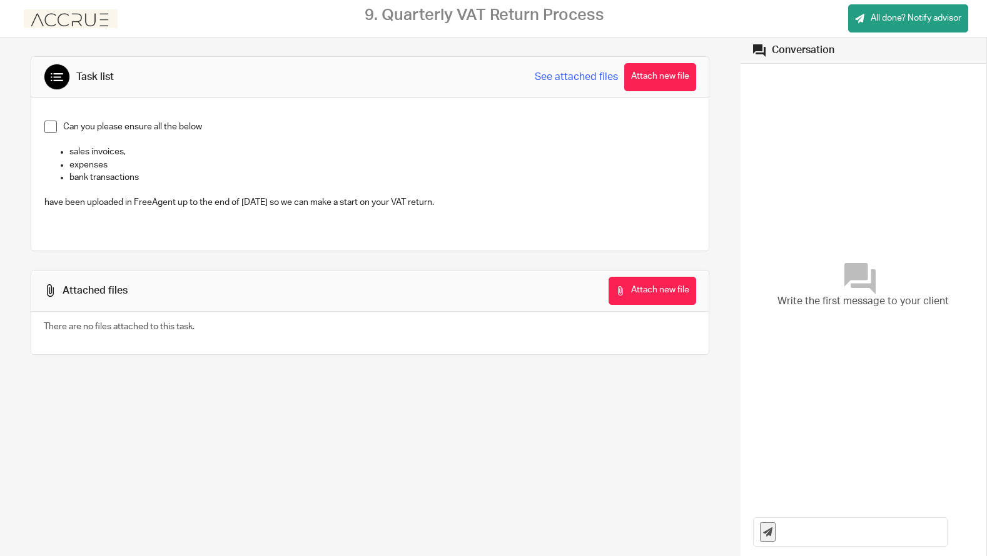
click at [49, 128] on span at bounding box center [50, 127] width 13 height 13
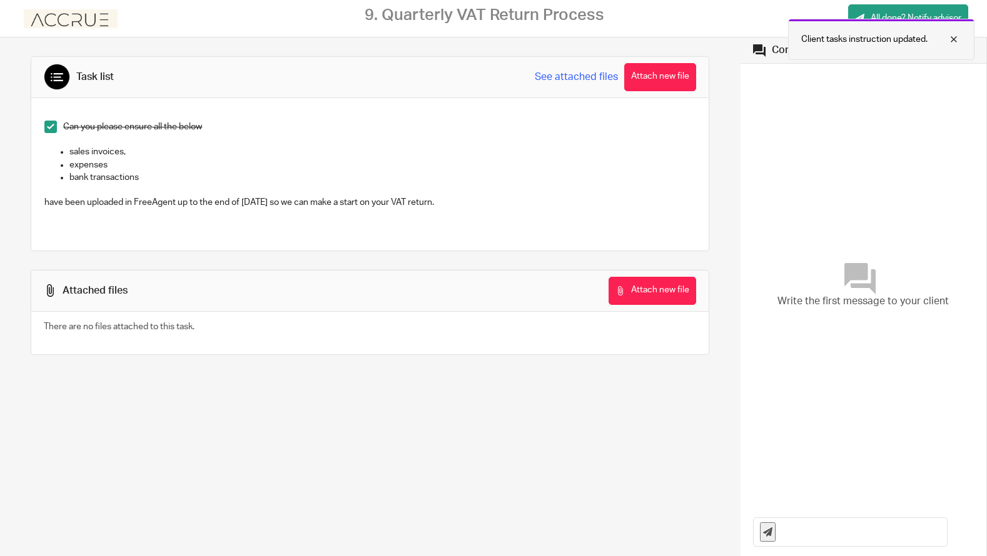
click at [953, 36] on div at bounding box center [944, 39] width 34 height 15
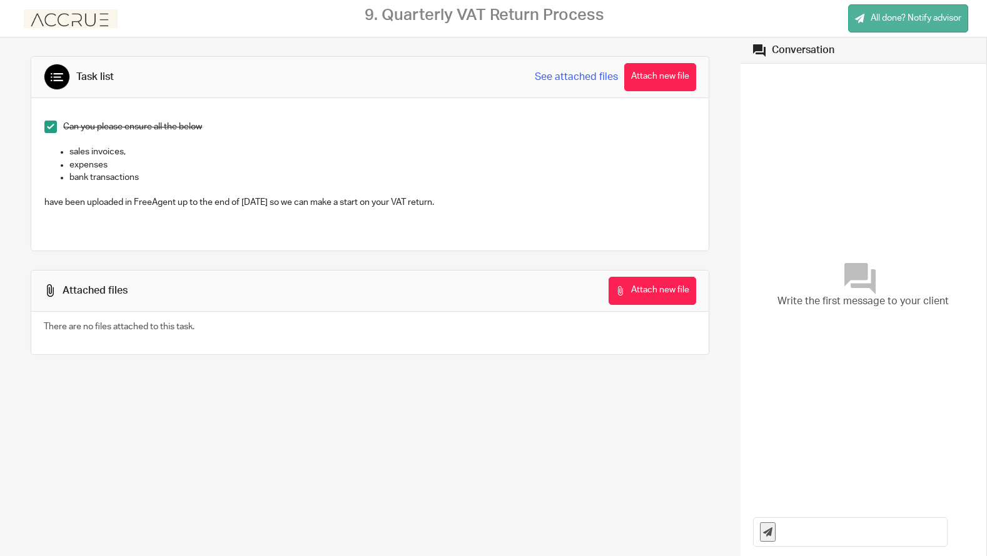
click at [935, 17] on span "All done? Notify advisor" at bounding box center [915, 18] width 91 height 13
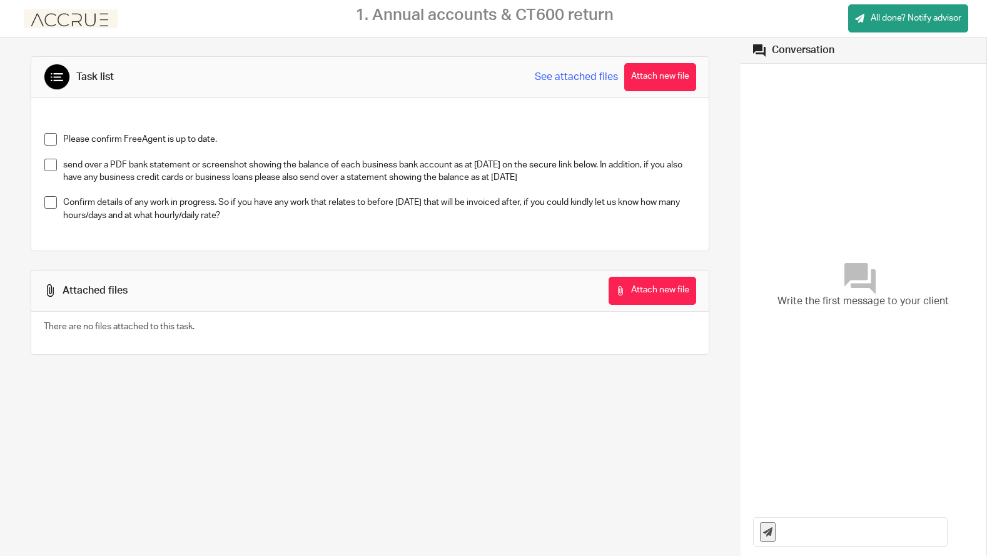
click at [49, 143] on span at bounding box center [50, 139] width 13 height 13
click at [655, 293] on button "Attach new file" at bounding box center [652, 291] width 88 height 28
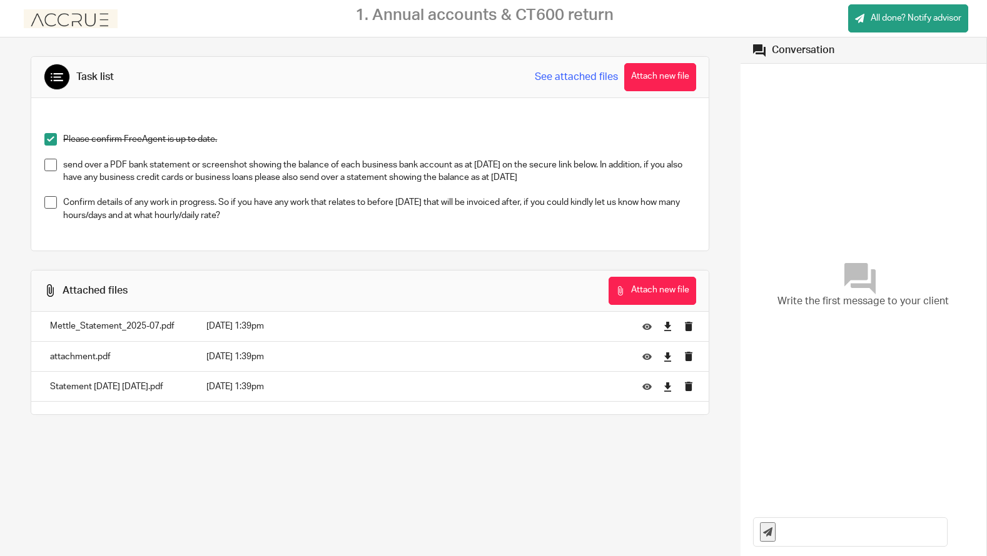
click at [52, 165] on span at bounding box center [50, 165] width 13 height 13
click at [847, 540] on input "text" at bounding box center [864, 532] width 164 height 28
drag, startPoint x: 857, startPoint y: 533, endPoint x: 912, endPoint y: 533, distance: 55.0
click at [881, 533] on input "Hi [PERSON_NAME], I have two jobs I'm waiting to be paid for. One of them is fo…" at bounding box center [864, 532] width 164 height 28
click at [941, 533] on input "Hi [PERSON_NAME], I have two jobs I'm waiting to be paid for. One of them is fo…" at bounding box center [864, 532] width 164 height 28
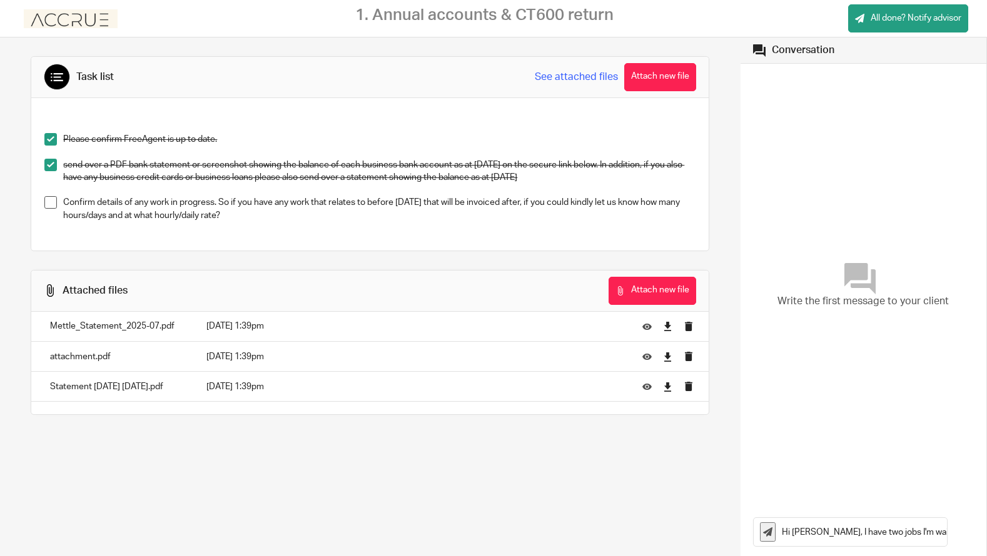
drag, startPoint x: 855, startPoint y: 534, endPoint x: 965, endPoint y: 535, distance: 110.7
click at [965, 535] on div "Hi [PERSON_NAME], I have two jobs I'm waiting to be paid for. One of them is fo…" at bounding box center [863, 532] width 246 height 49
drag, startPoint x: 842, startPoint y: 542, endPoint x: 612, endPoint y: 511, distance: 232.1
click at [612, 511] on div "Task list See attached files Attach new file Please confirm FreeAgent is up to …" at bounding box center [493, 304] width 987 height 532
click at [815, 528] on input "Hi [PERSON_NAME], I have two jobs I'm waiting to be paid for. One of them is fo…" at bounding box center [864, 532] width 164 height 28
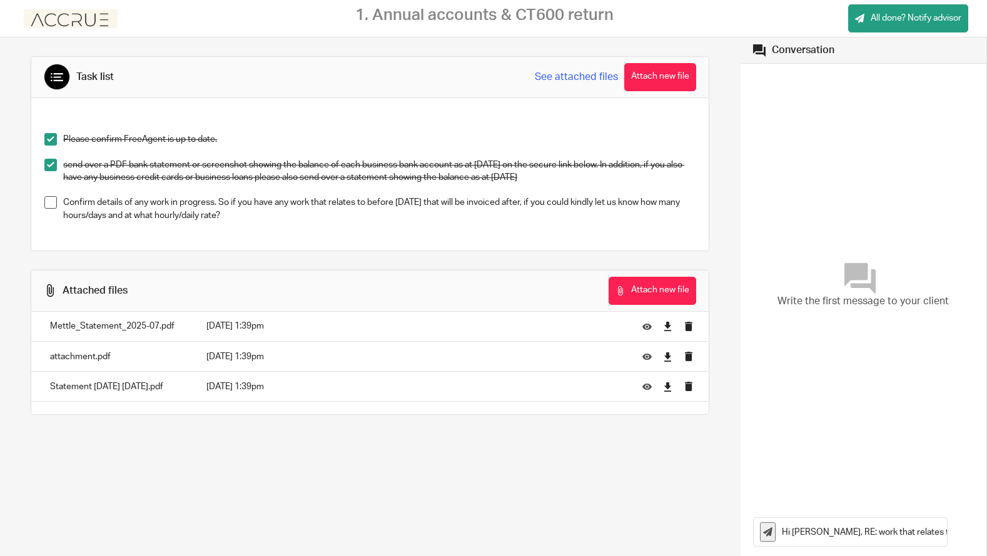
type input "Hi [PERSON_NAME], RE: work that relates to before [DATE] as per the task list -…"
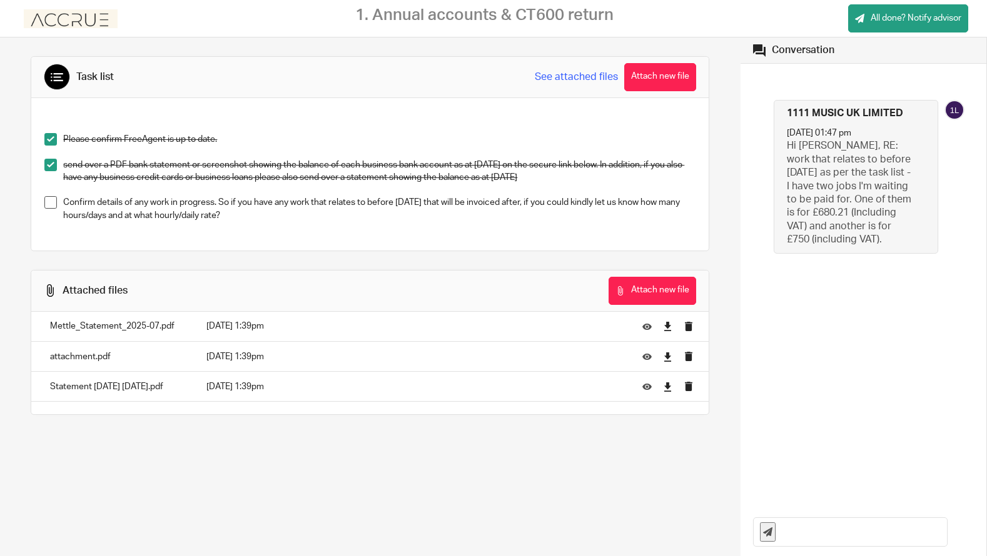
click at [49, 203] on span at bounding box center [50, 202] width 13 height 13
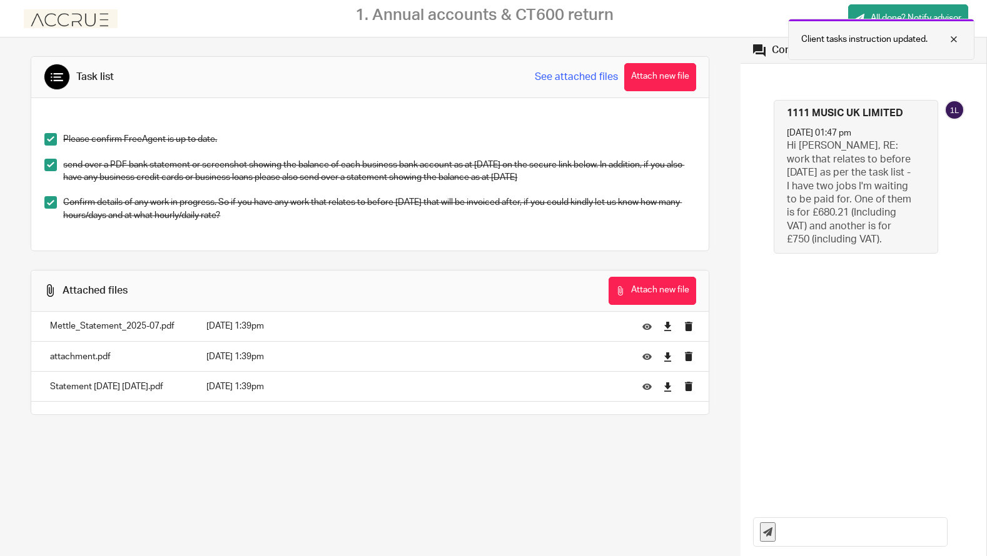
click at [953, 39] on div at bounding box center [944, 39] width 34 height 15
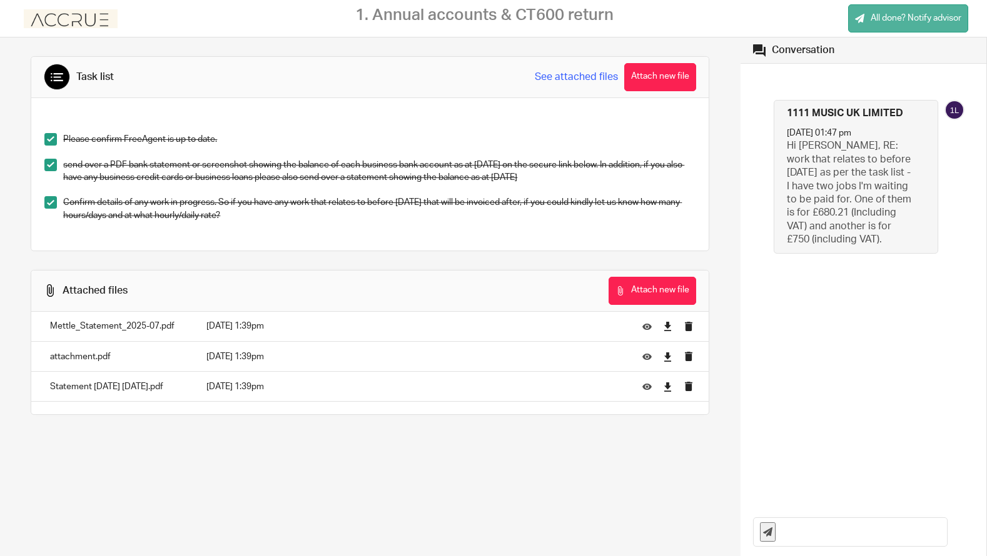
click at [912, 20] on span "All done? Notify advisor" at bounding box center [915, 18] width 91 height 13
